Goal: Task Accomplishment & Management: Use online tool/utility

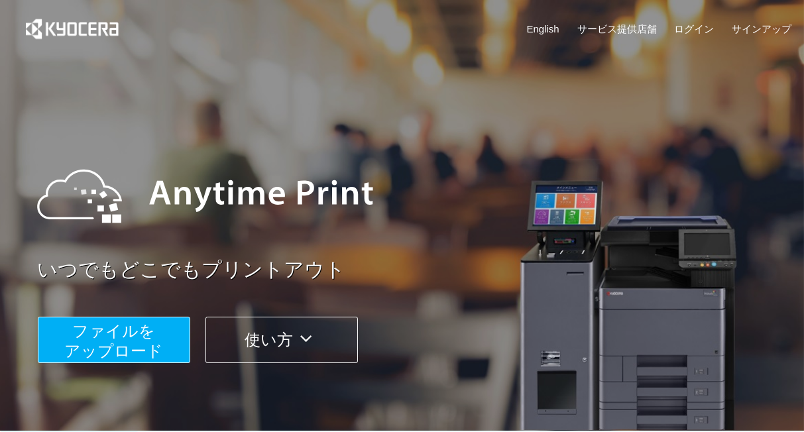
click at [111, 348] on span "ファイルを ​​アップロード" at bounding box center [113, 341] width 99 height 38
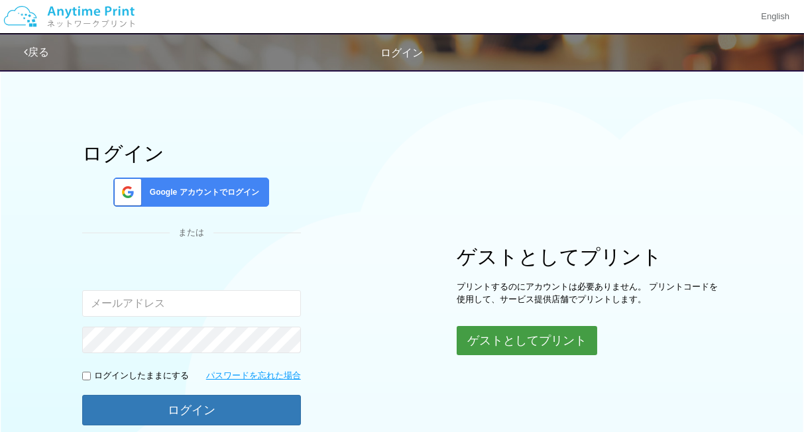
click at [474, 347] on button "ゲストとしてプリント" at bounding box center [527, 340] width 141 height 29
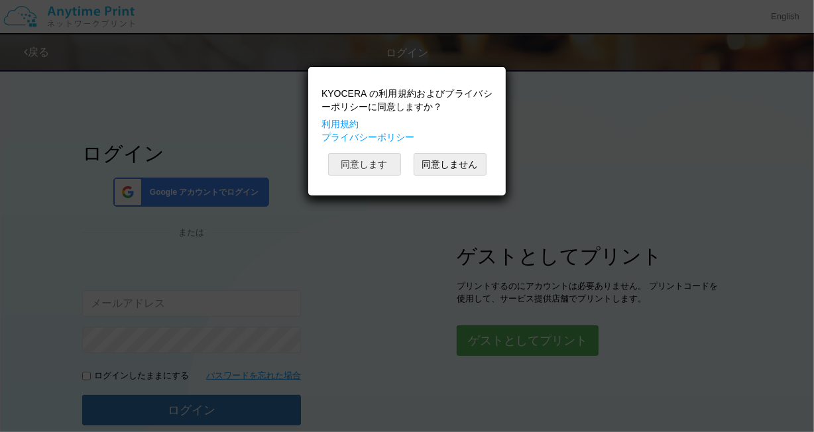
click at [391, 163] on button "同意します" at bounding box center [364, 164] width 73 height 23
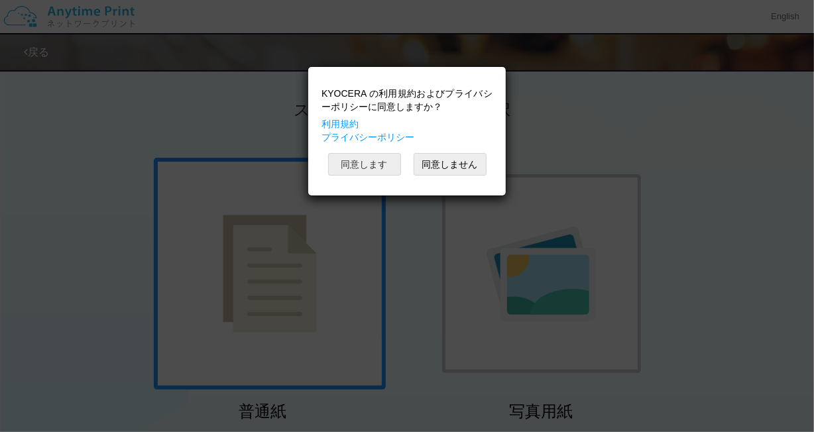
click at [391, 163] on button "同意します" at bounding box center [364, 164] width 73 height 23
click at [350, 164] on button "同意します" at bounding box center [364, 164] width 73 height 23
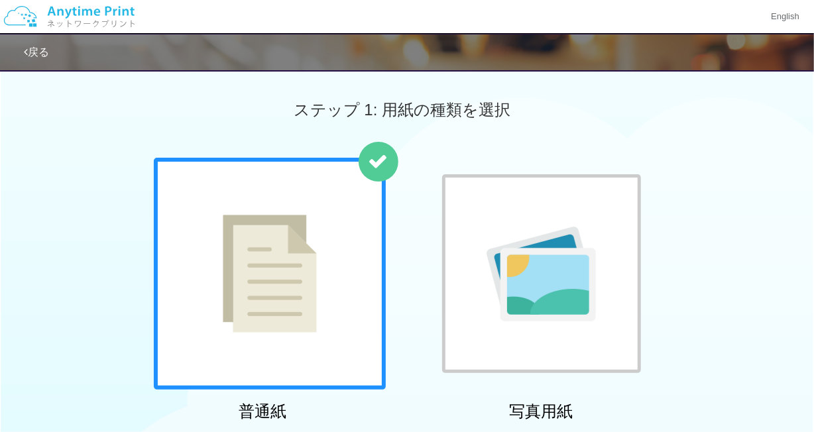
click at [350, 156] on div "KYOCERA の利用規約およびプライバシーポリシーに同意しますか？ 利用規約 プライバシーポリシー 同意します 同意しません" at bounding box center [407, 98] width 184 height 115
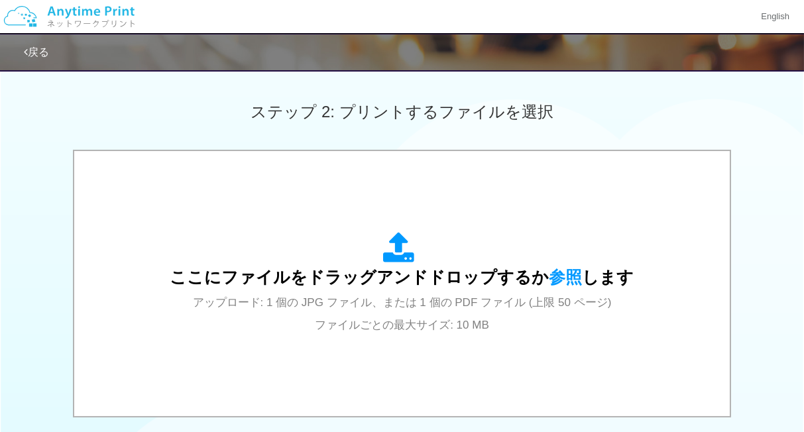
scroll to position [354, 0]
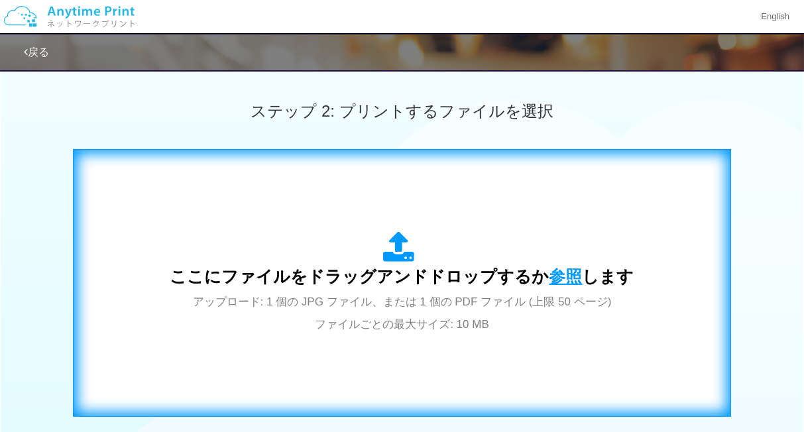
click at [552, 275] on span "参照" at bounding box center [566, 276] width 33 height 19
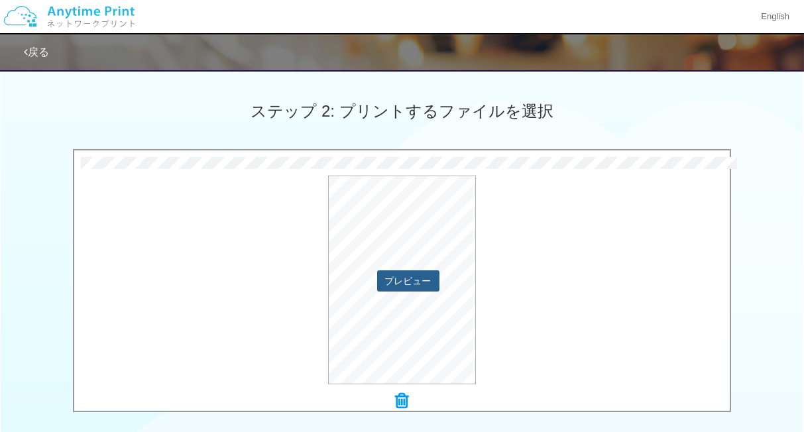
click at [407, 277] on button "プレビュー" at bounding box center [408, 281] width 62 height 21
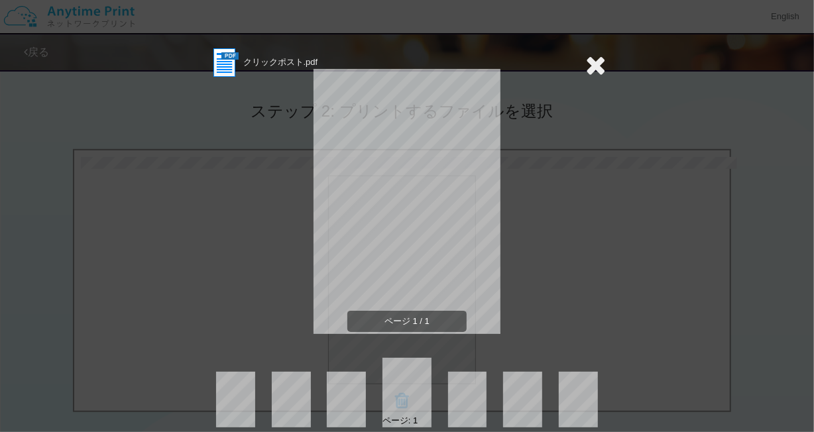
click at [605, 82] on div "クリックポスト.pdf ページ 1 / 1 ページ: 1" at bounding box center [407, 216] width 814 height 432
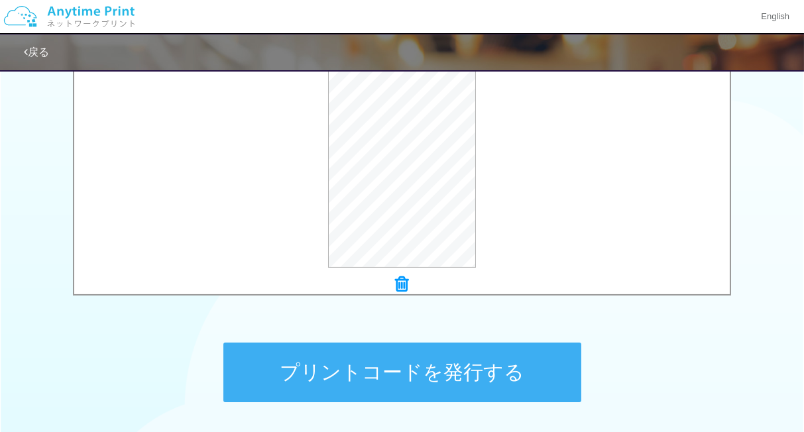
scroll to position [473, 0]
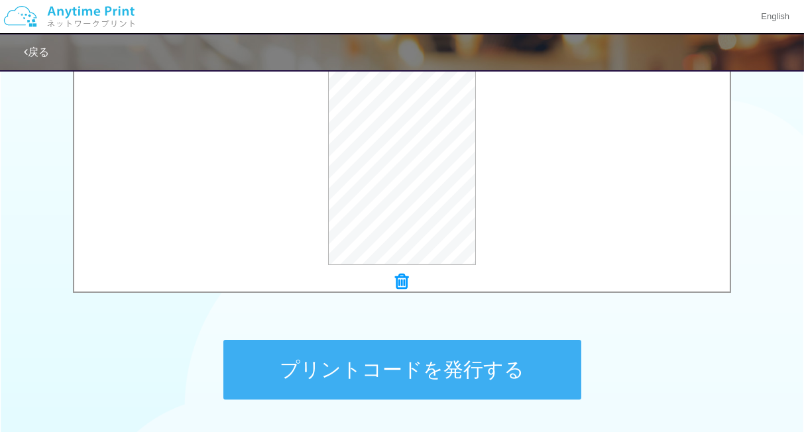
click at [456, 371] on button "プリントコードを発行する" at bounding box center [402, 370] width 358 height 60
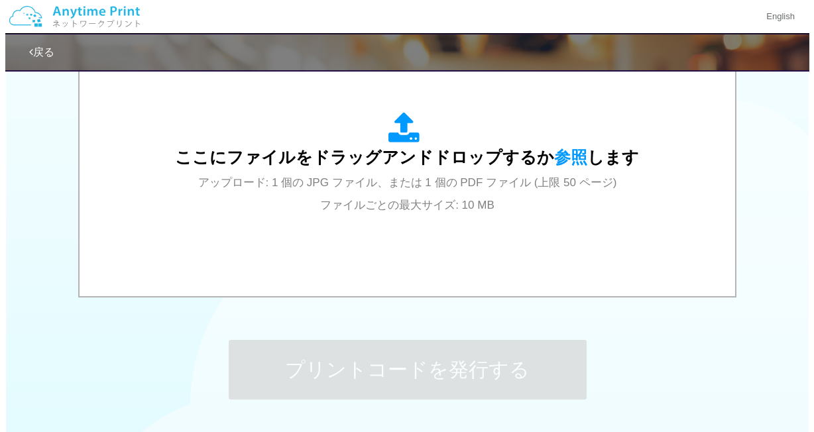
scroll to position [0, 0]
